Goal: Find specific page/section: Find specific page/section

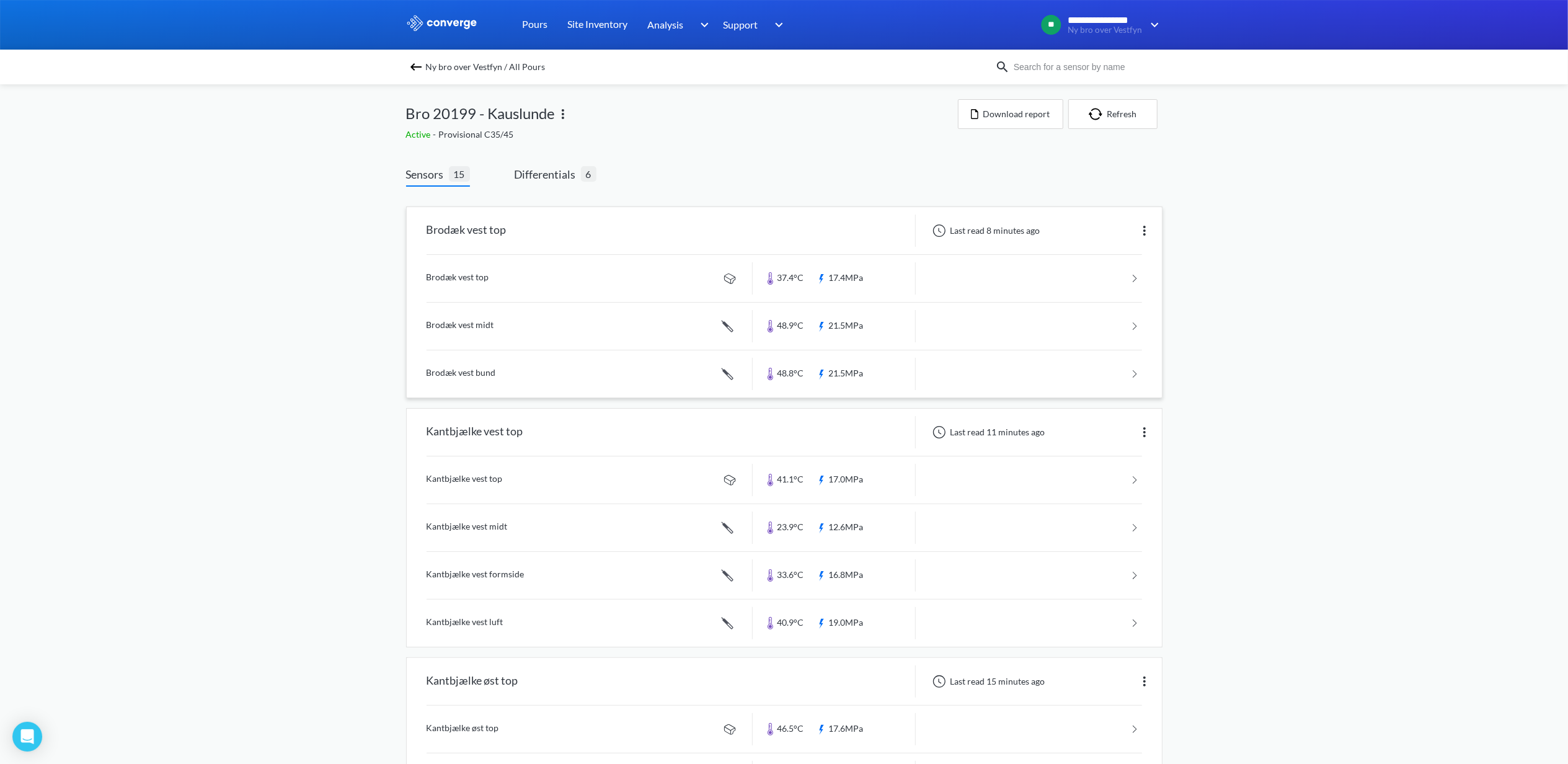
click at [477, 225] on div "Brodæk vest top" at bounding box center [466, 230] width 80 height 33
click at [456, 323] on link at bounding box center [784, 326] width 716 height 47
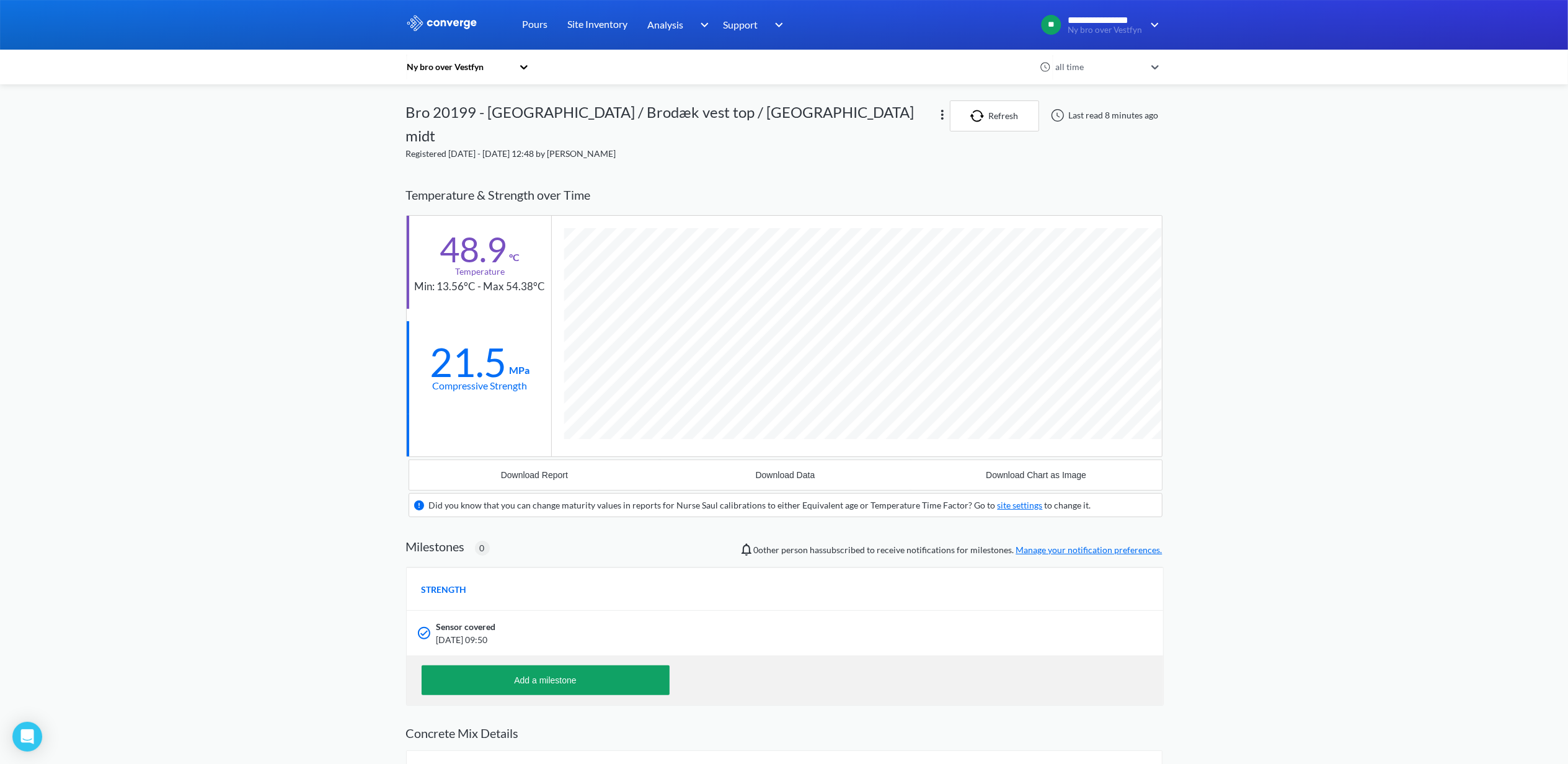
scroll to position [796, 756]
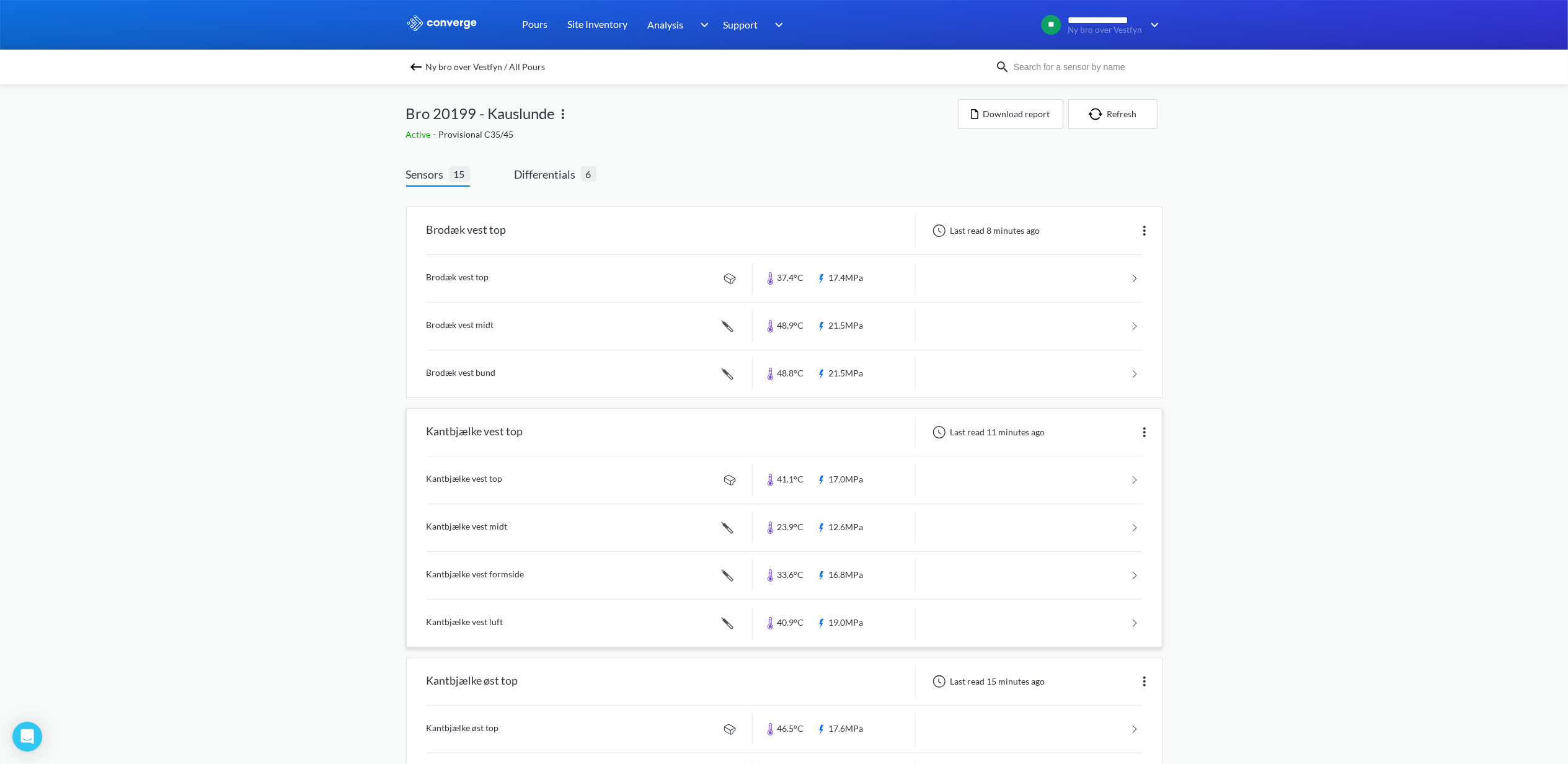
click at [479, 621] on link at bounding box center [784, 623] width 716 height 47
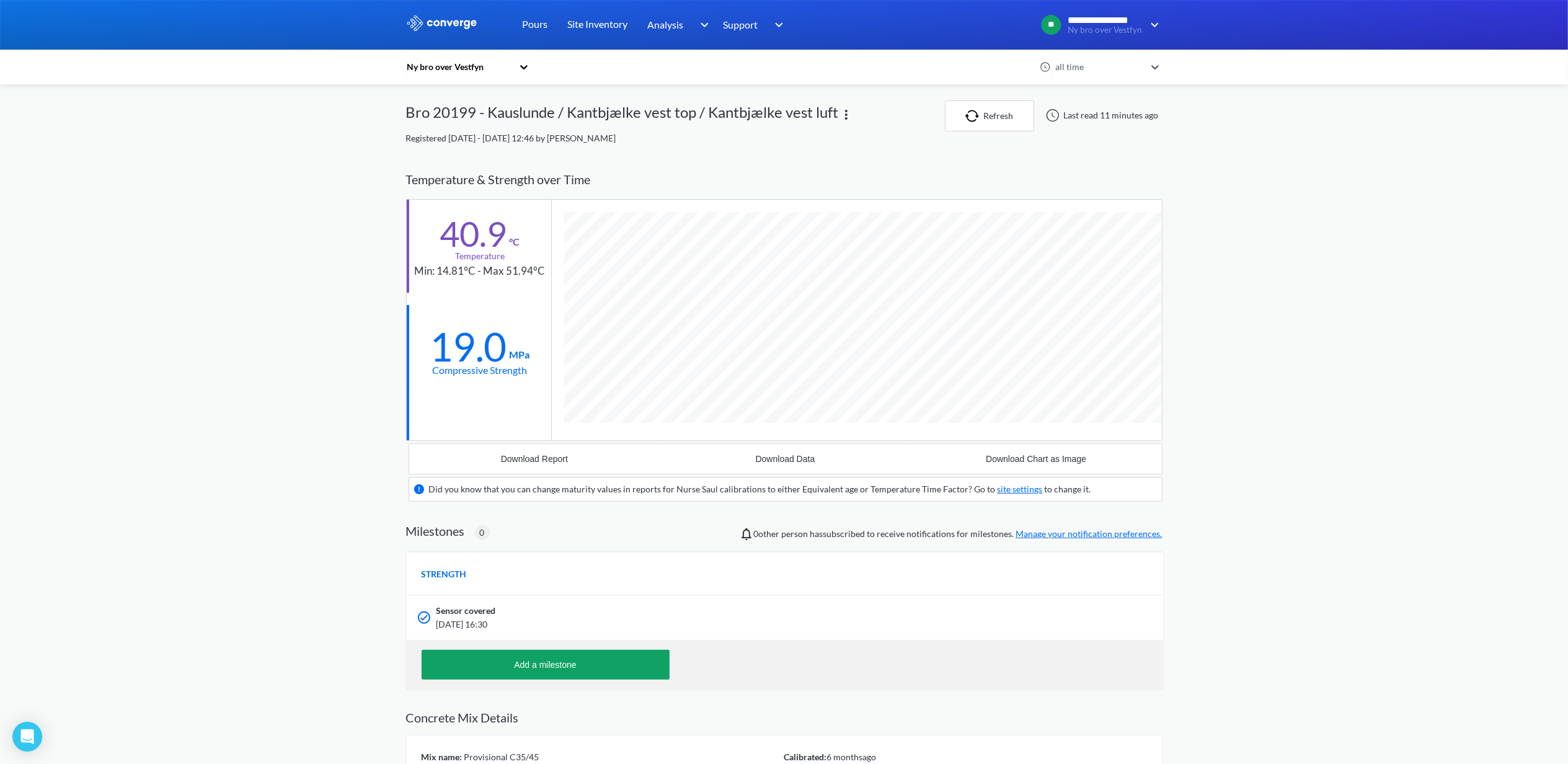
scroll to position [796, 756]
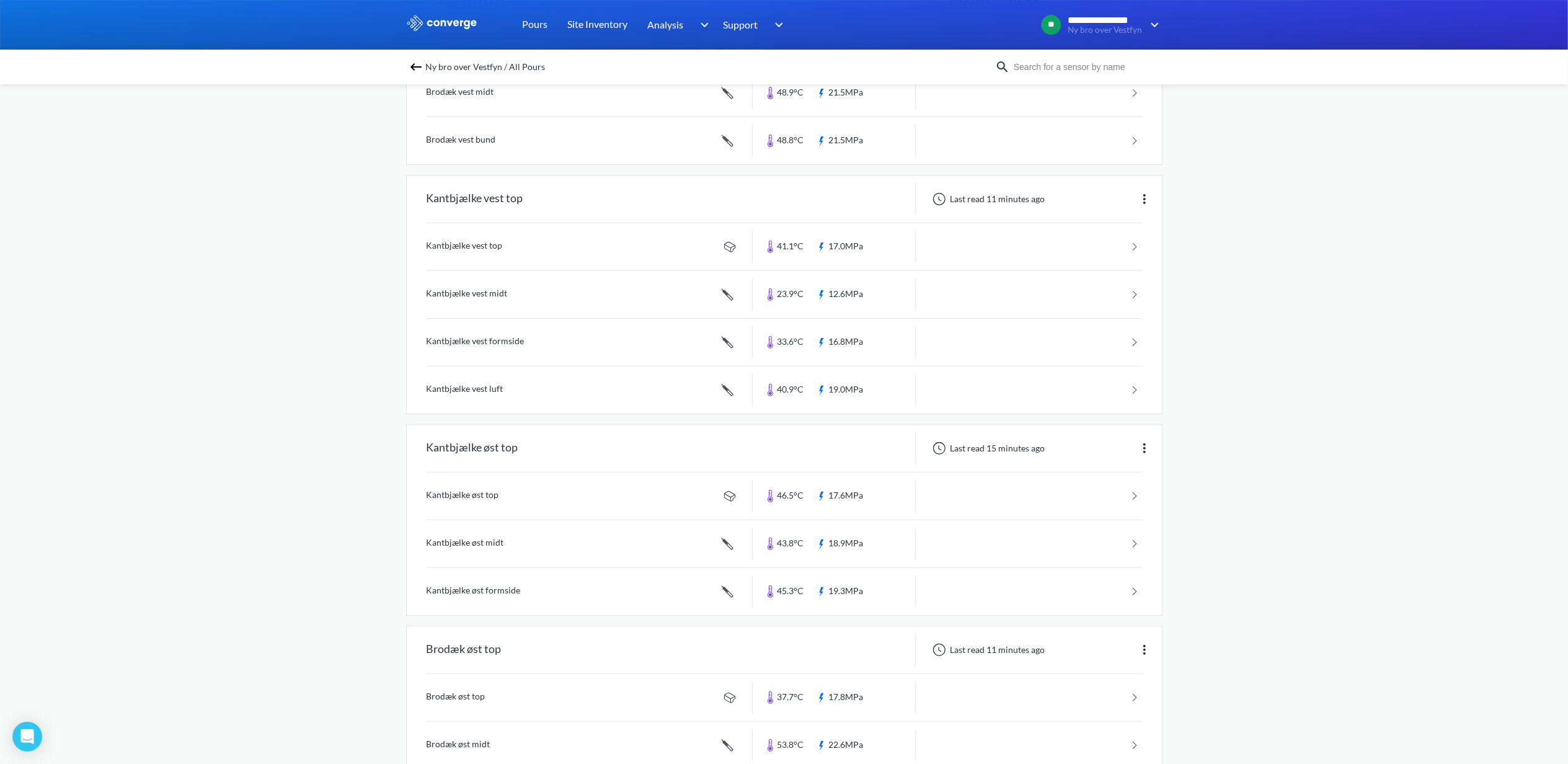
scroll to position [248, 0]
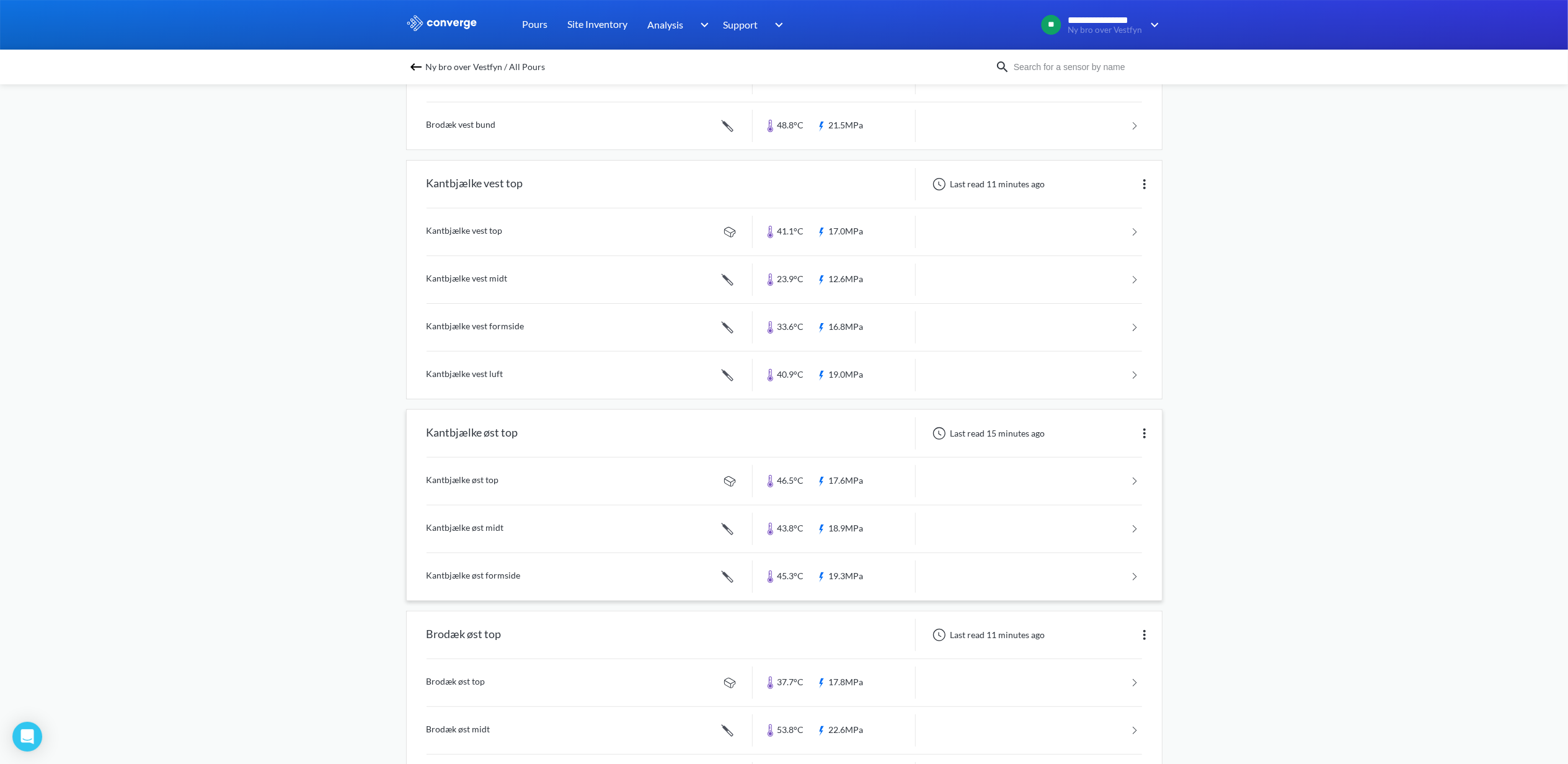
click at [472, 484] on link at bounding box center [784, 480] width 716 height 47
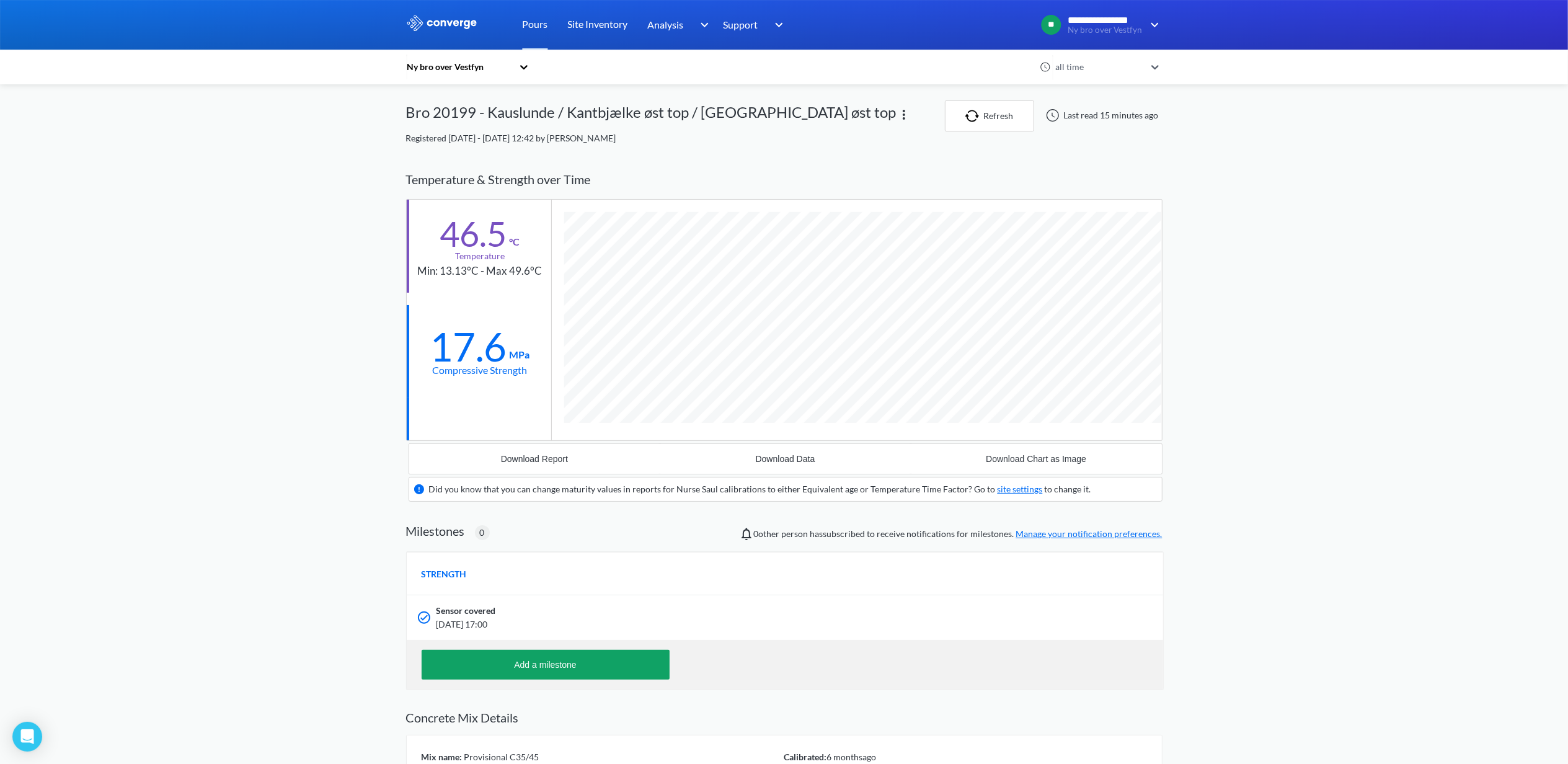
scroll to position [772, 756]
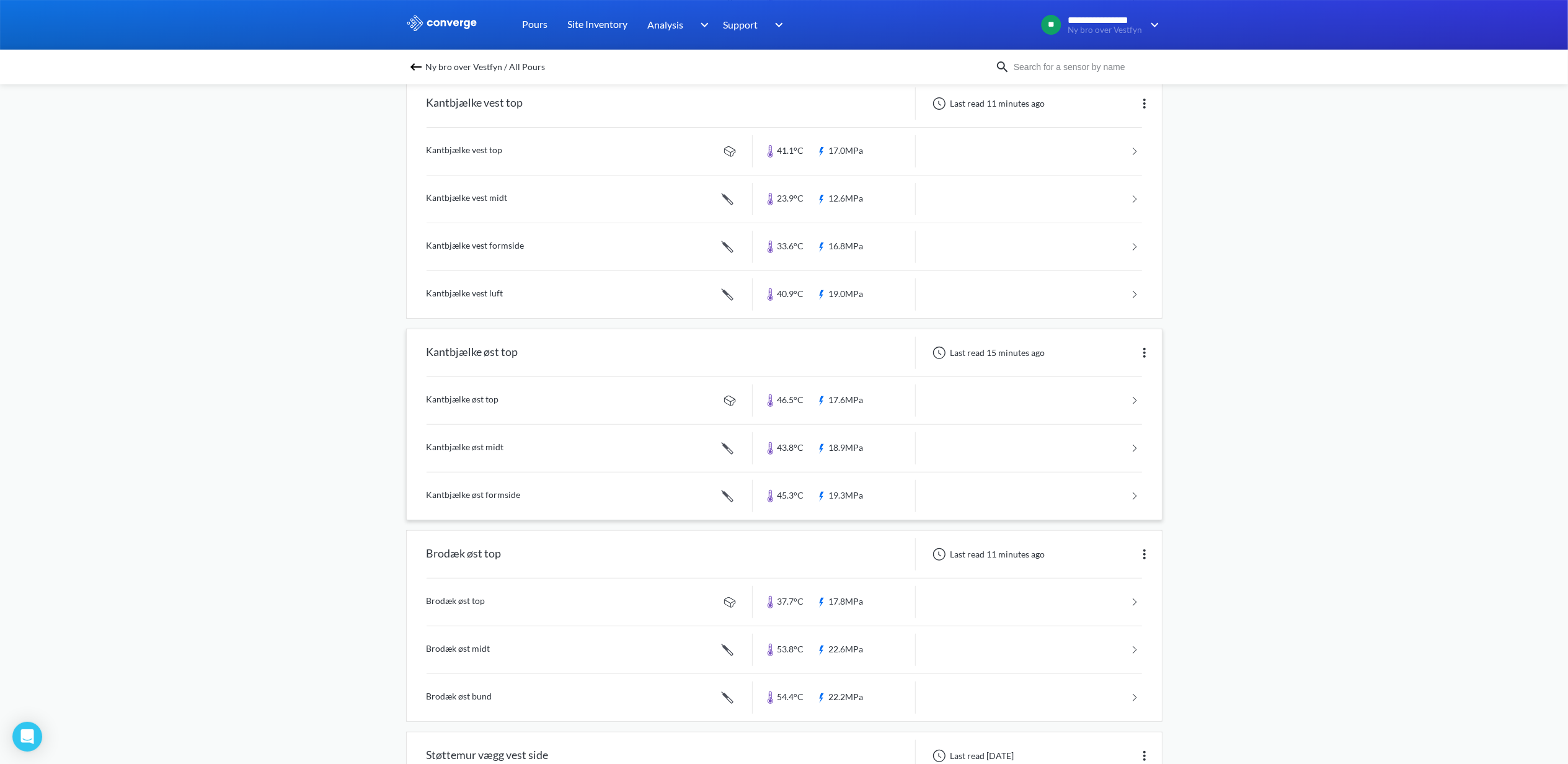
scroll to position [330, 0]
click at [479, 496] on link at bounding box center [784, 493] width 716 height 47
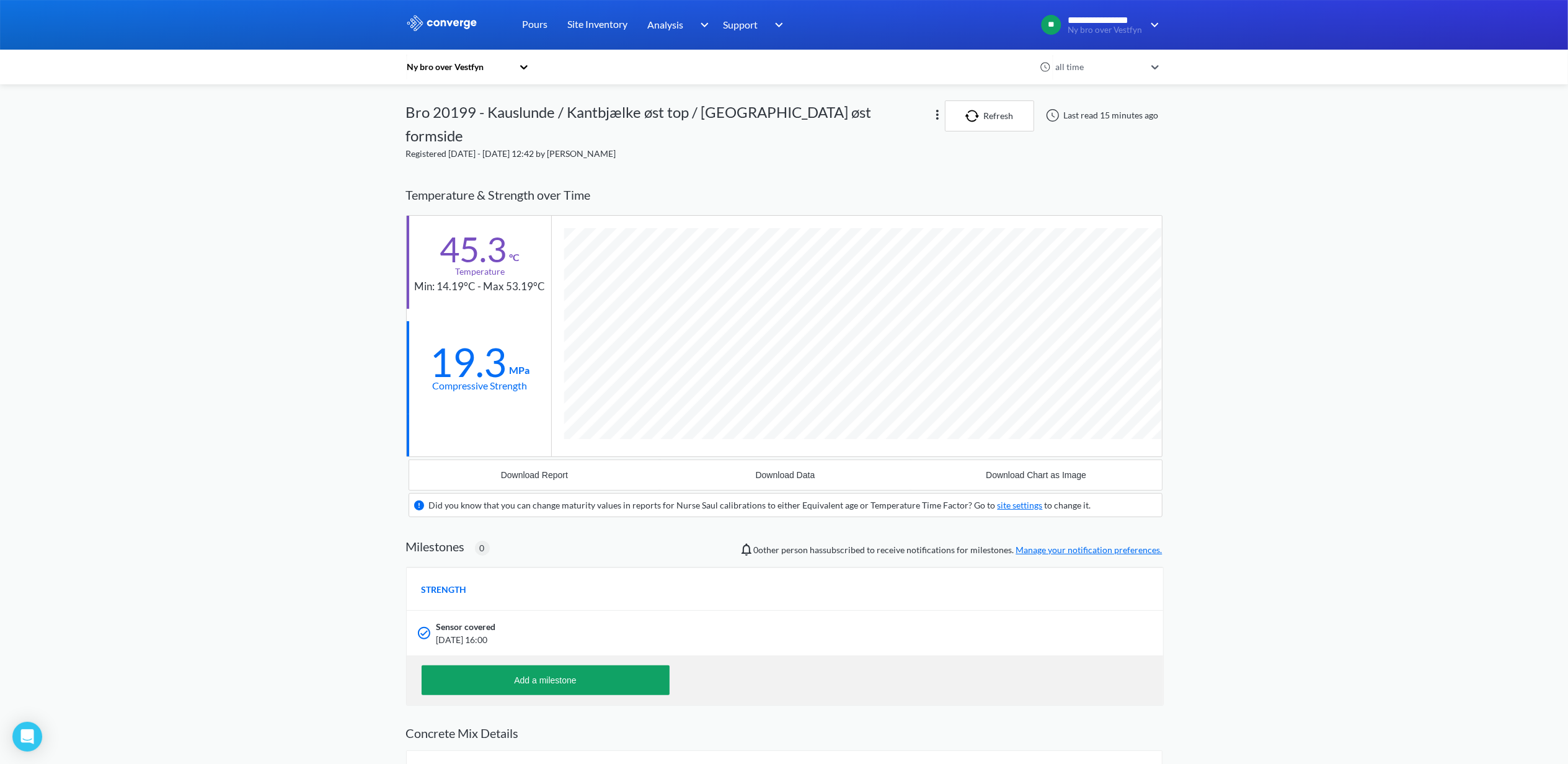
scroll to position [796, 756]
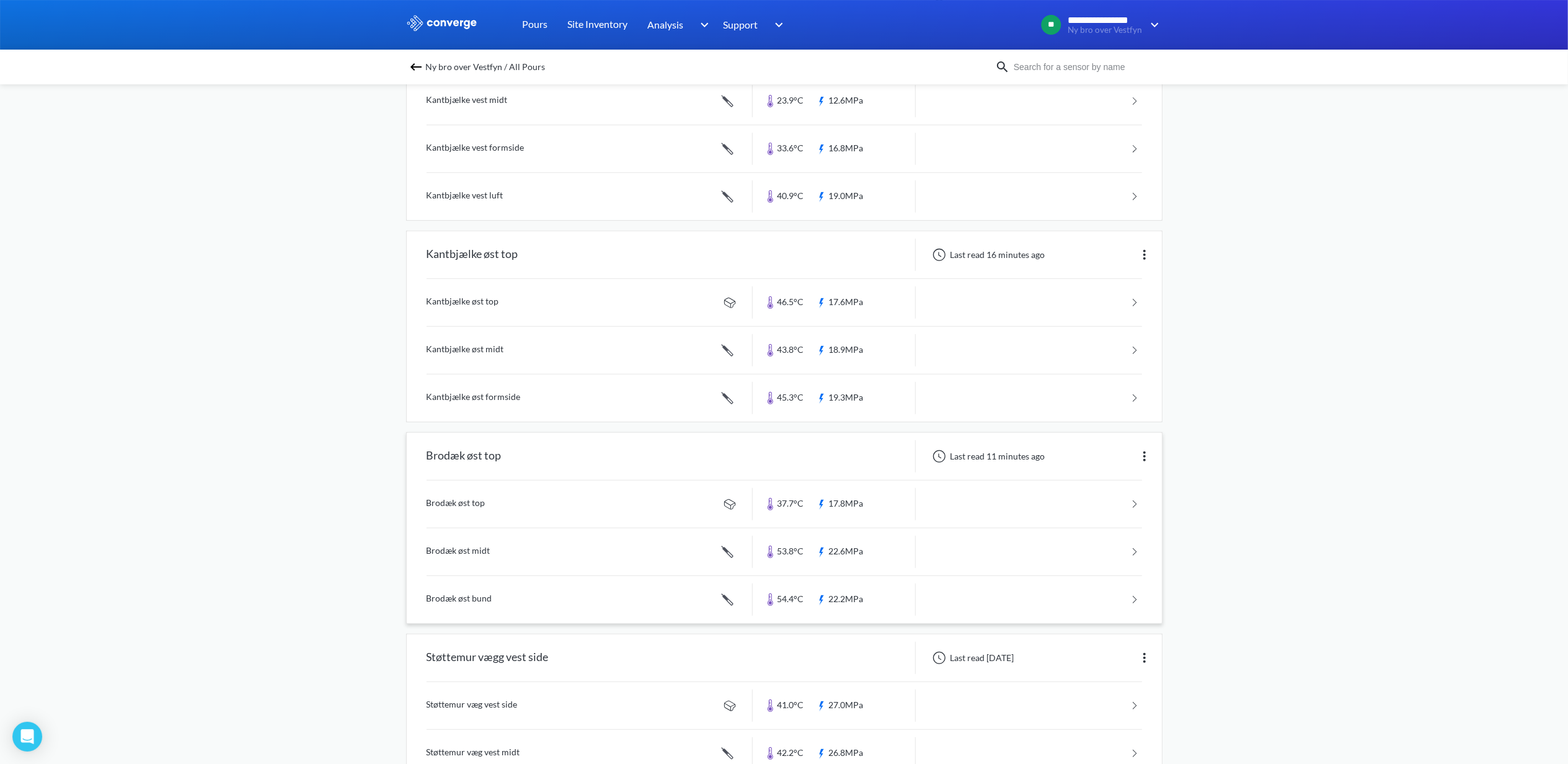
scroll to position [496, 0]
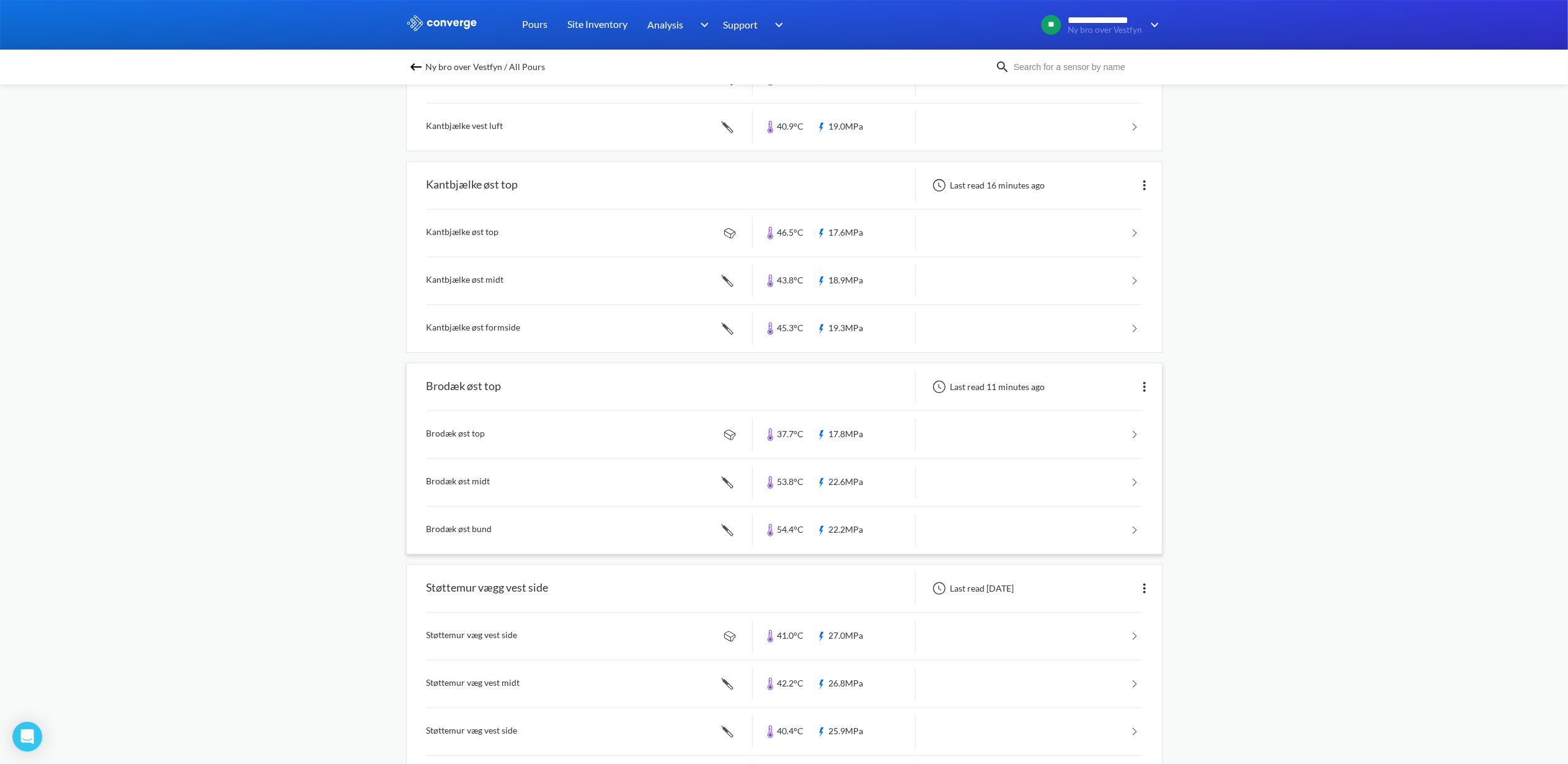
click at [453, 531] on link at bounding box center [784, 530] width 716 height 47
